Goal: Find specific page/section: Find specific page/section

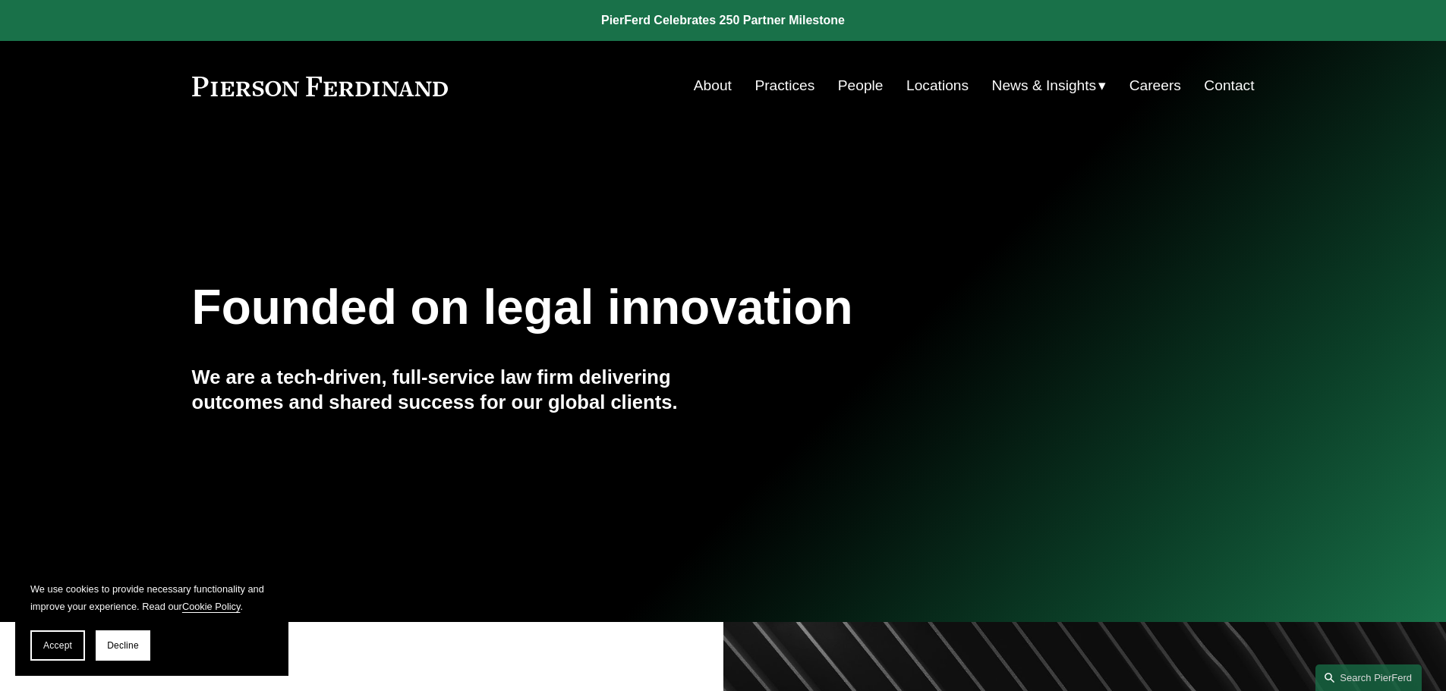
click at [1241, 86] on link "Contact" at bounding box center [1228, 85] width 50 height 29
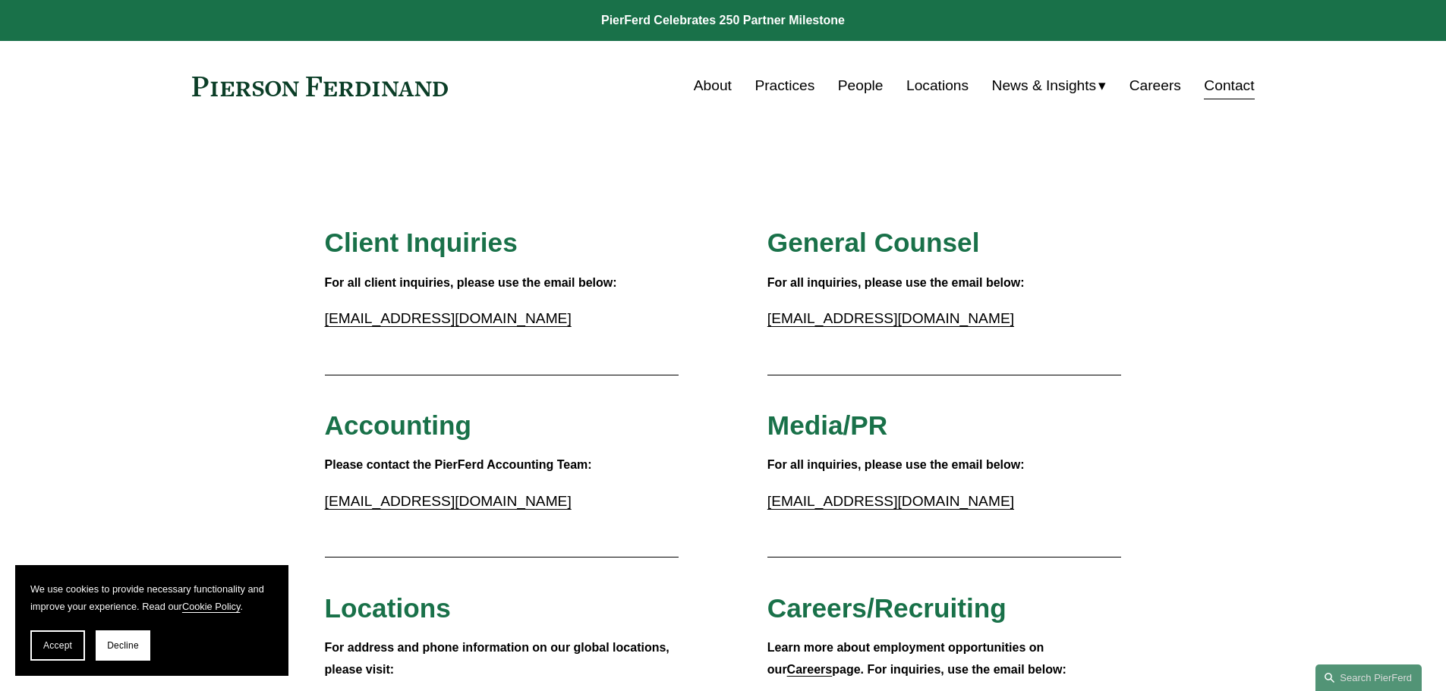
click at [1150, 86] on link "Careers" at bounding box center [1155, 85] width 52 height 29
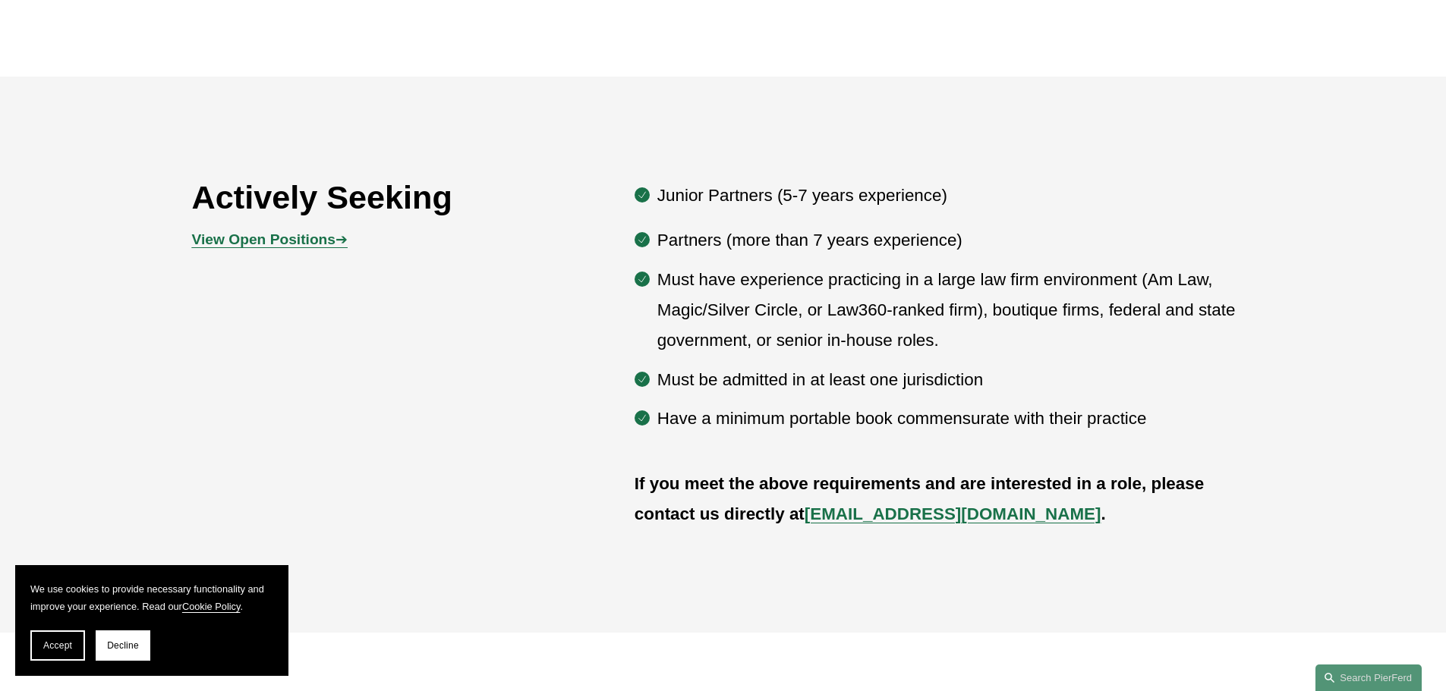
scroll to position [683, 0]
